Goal: Task Accomplishment & Management: Manage account settings

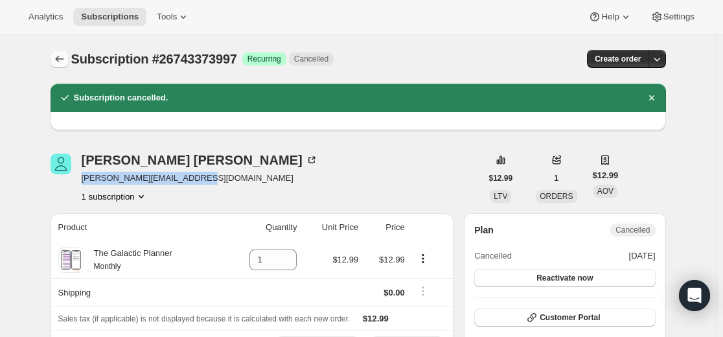
click at [66, 58] on icon "Subscriptions" at bounding box center [59, 59] width 13 height 13
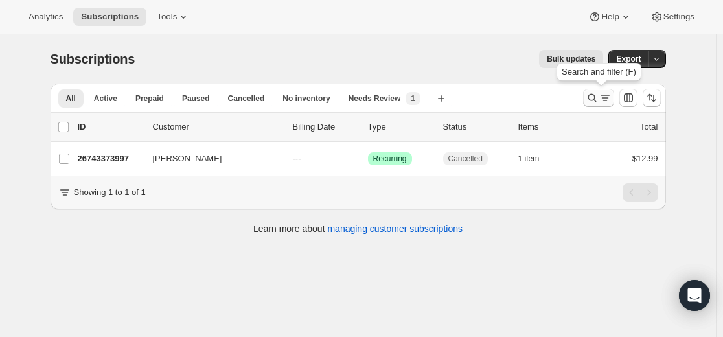
click at [588, 99] on button "Search and filter results" at bounding box center [598, 98] width 31 height 18
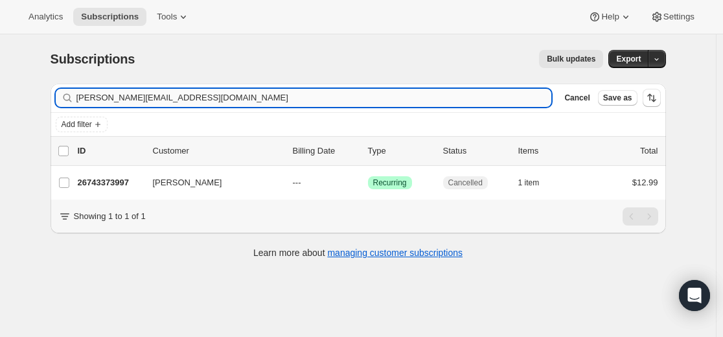
click at [375, 94] on input "[PERSON_NAME][EMAIL_ADDRESS][DOMAIN_NAME]" at bounding box center [314, 98] width 476 height 18
type input "[EMAIL_ADDRESS][DOMAIN_NAME]"
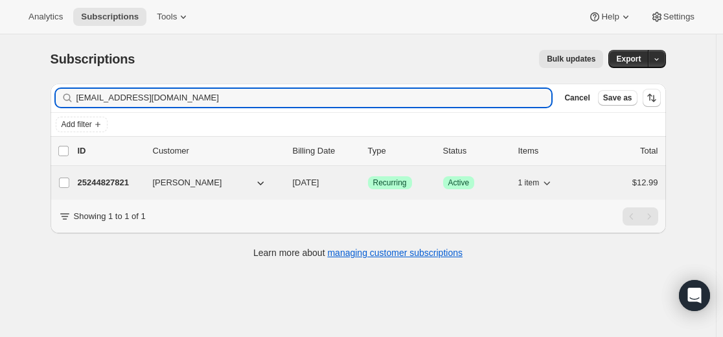
click at [107, 182] on p "25244827821" at bounding box center [110, 182] width 65 height 13
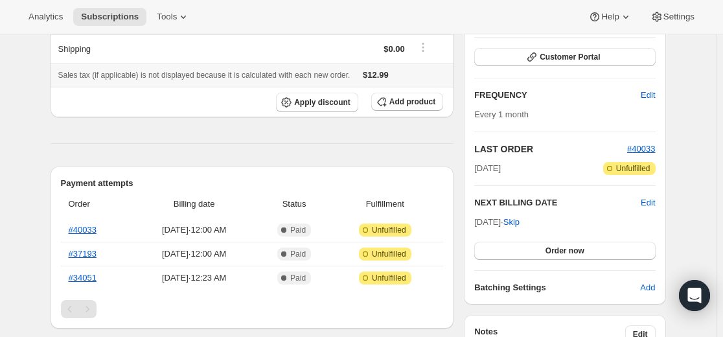
scroll to position [194, 0]
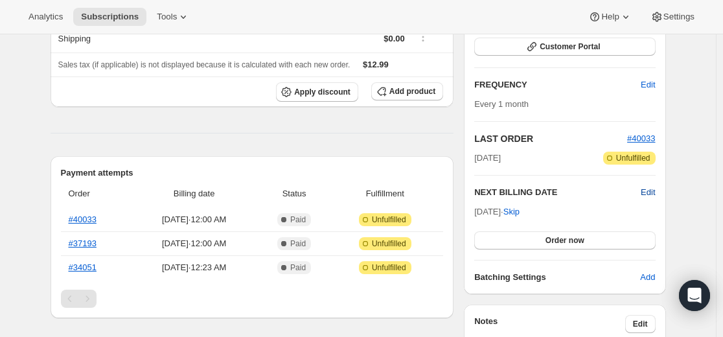
click at [651, 194] on span "Edit" at bounding box center [648, 192] width 14 height 13
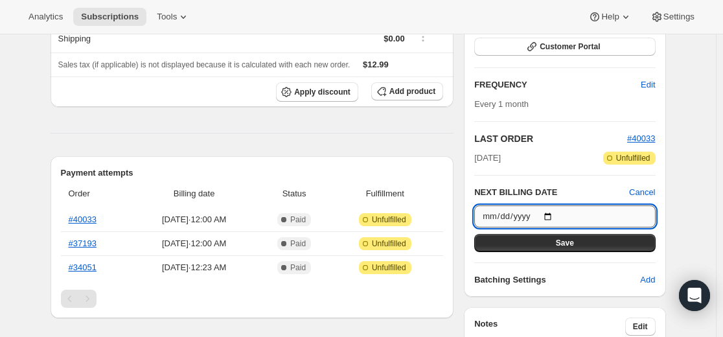
click at [557, 213] on input "[DATE]" at bounding box center [565, 216] width 181 height 22
type input "[DATE]"
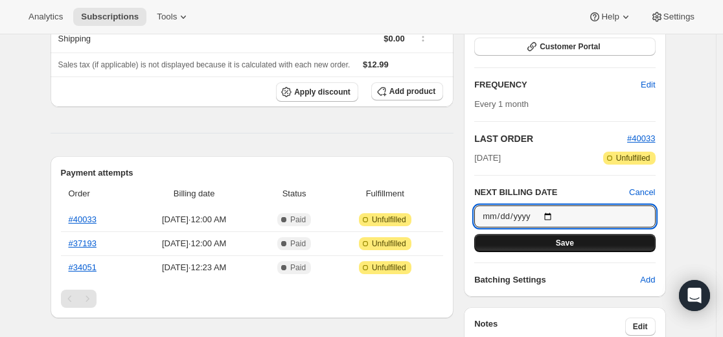
click at [578, 247] on button "Save" at bounding box center [565, 243] width 181 height 18
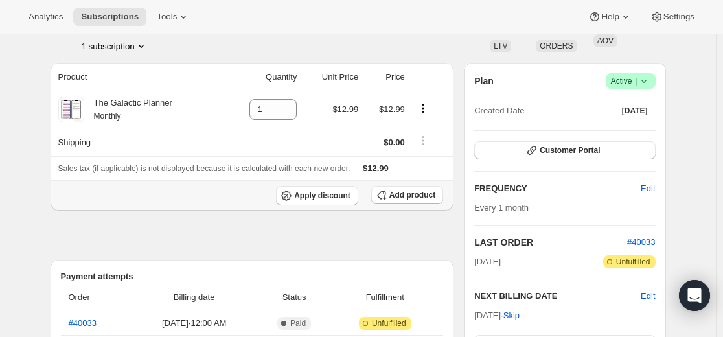
scroll to position [0, 0]
